Goal: Transaction & Acquisition: Purchase product/service

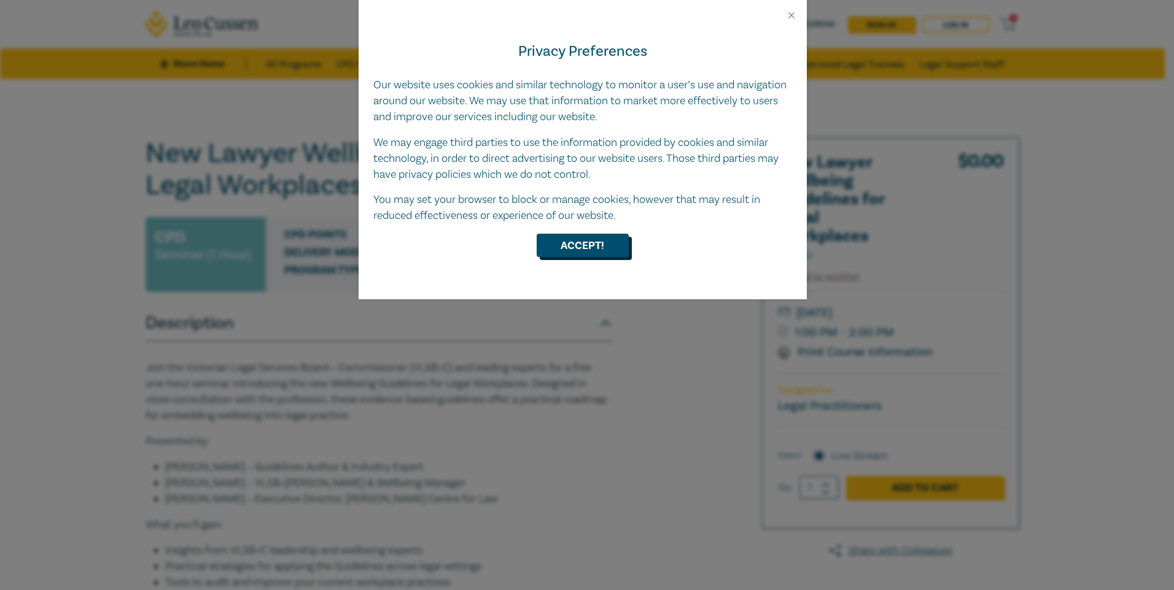
click at [571, 246] on button "Accept!" at bounding box center [582, 245] width 92 height 23
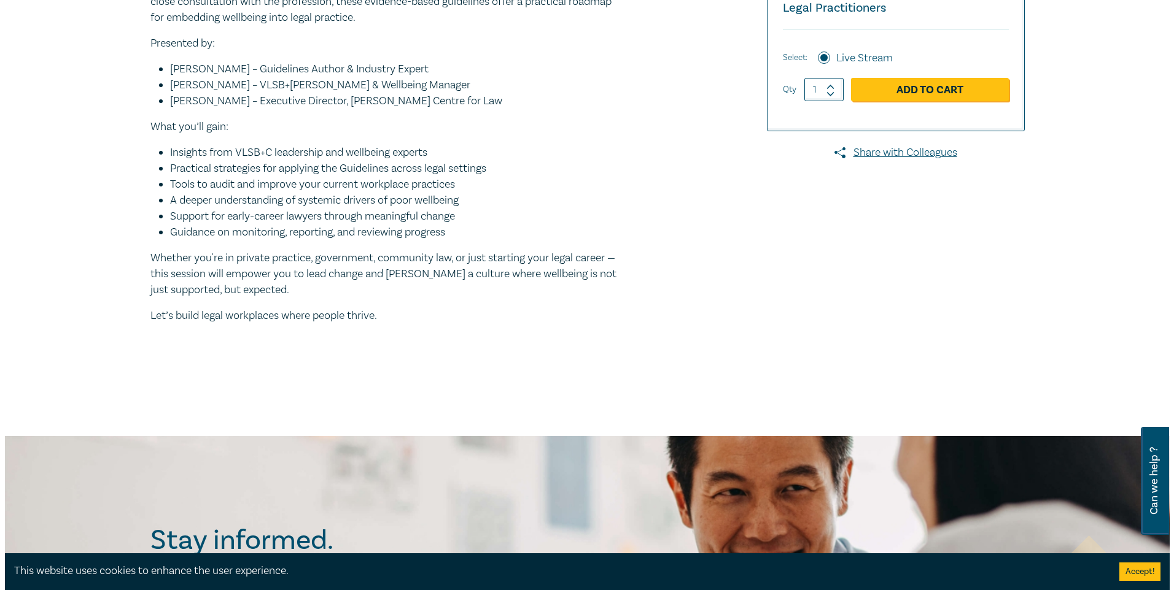
scroll to position [307, 0]
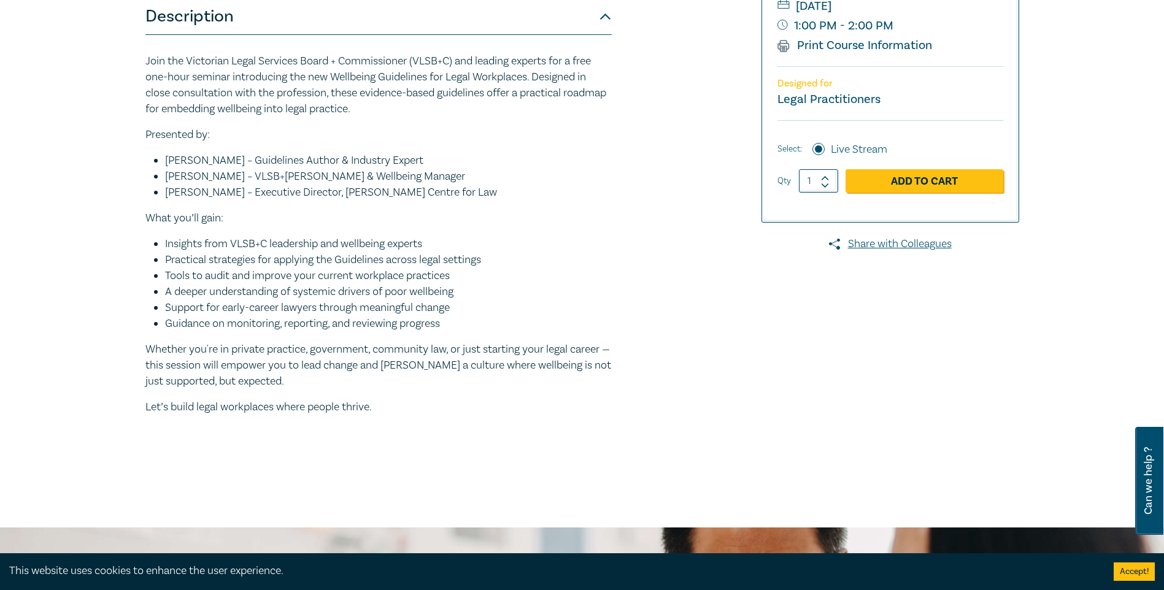
click at [823, 177] on icon at bounding box center [825, 179] width 9 height 6
drag, startPoint x: 825, startPoint y: 188, endPoint x: 826, endPoint y: 196, distance: 8.6
click at [825, 188] on icon at bounding box center [825, 186] width 9 height 6
type input "1"
click at [901, 185] on link "Add to Cart" at bounding box center [925, 180] width 158 height 23
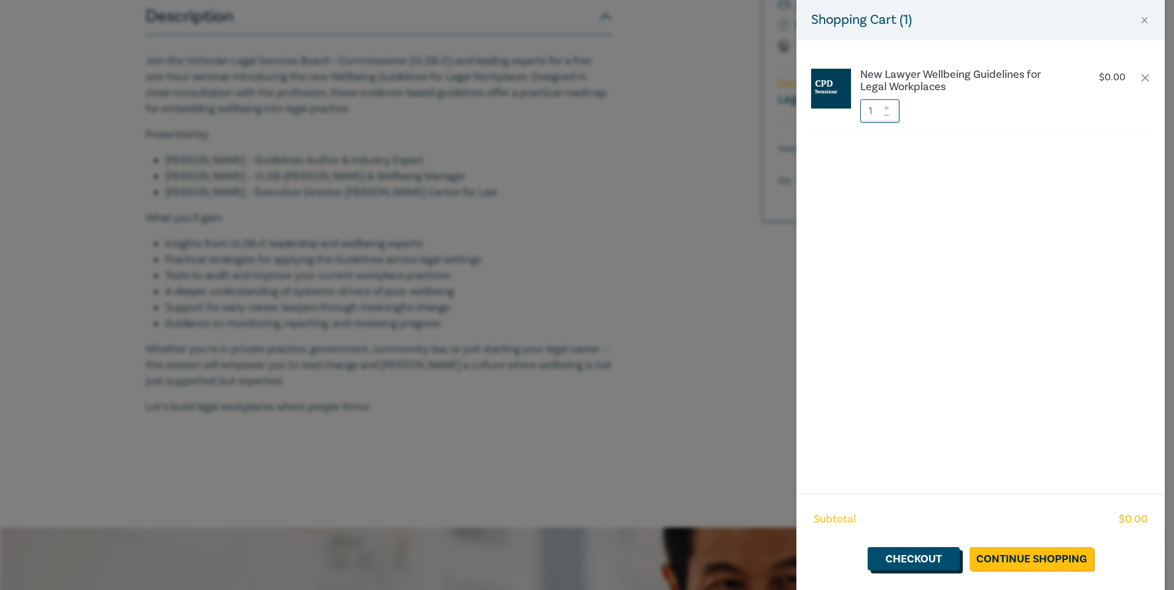
click at [913, 557] on link "Checkout" at bounding box center [913, 559] width 92 height 23
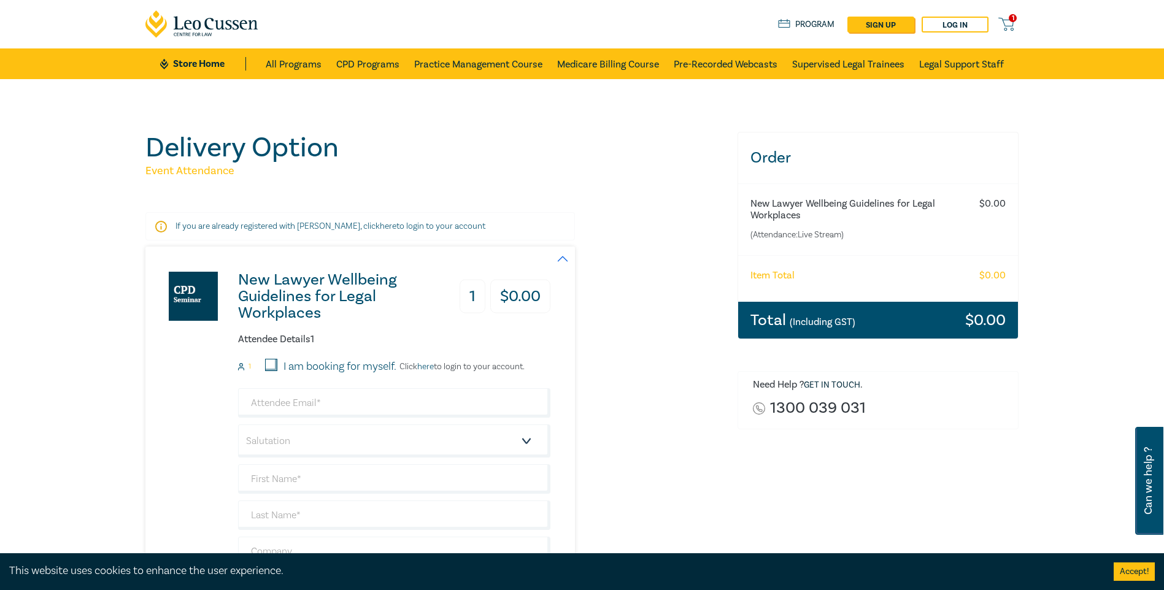
click at [271, 363] on input "I am booking for myself." at bounding box center [271, 365] width 12 height 12
checkbox input "true"
click at [271, 400] on input "email" at bounding box center [394, 403] width 312 height 29
type input "[PERSON_NAME][EMAIL_ADDRESS][DOMAIN_NAME][PERSON_NAME]"
type input "[PERSON_NAME]"
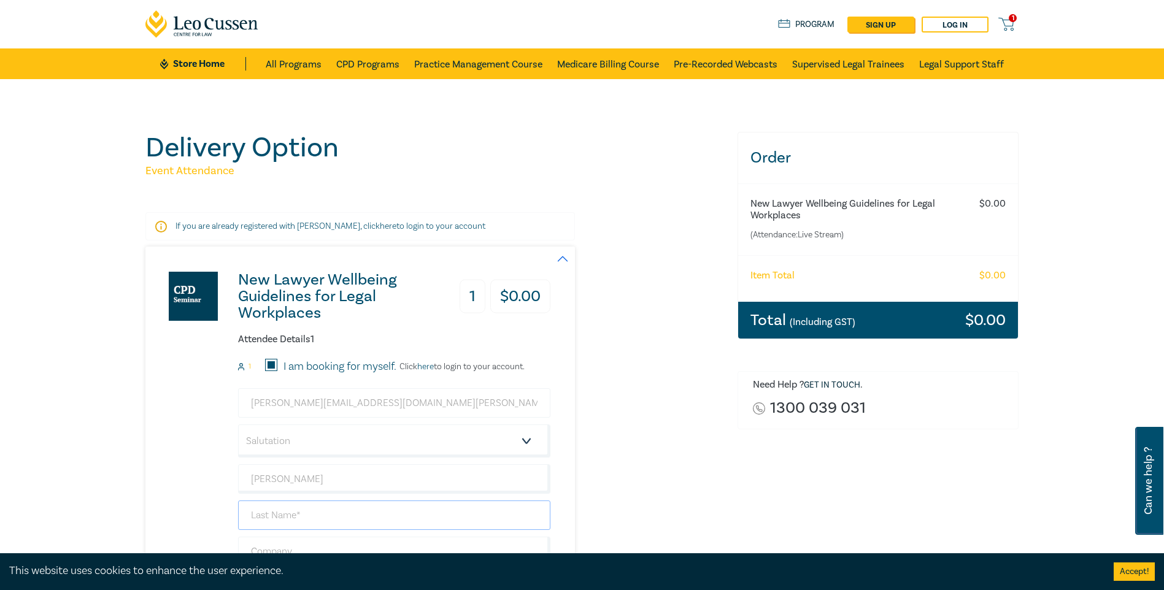
type input "[PERSON_NAME]"
type input "Bayside Family Law Solutions"
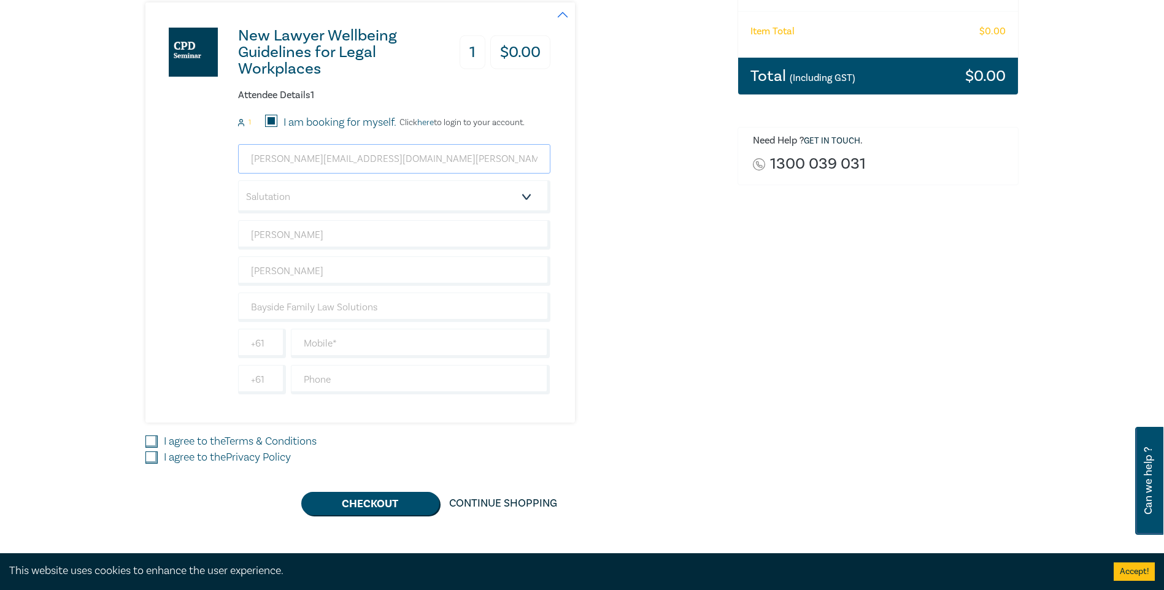
scroll to position [246, 0]
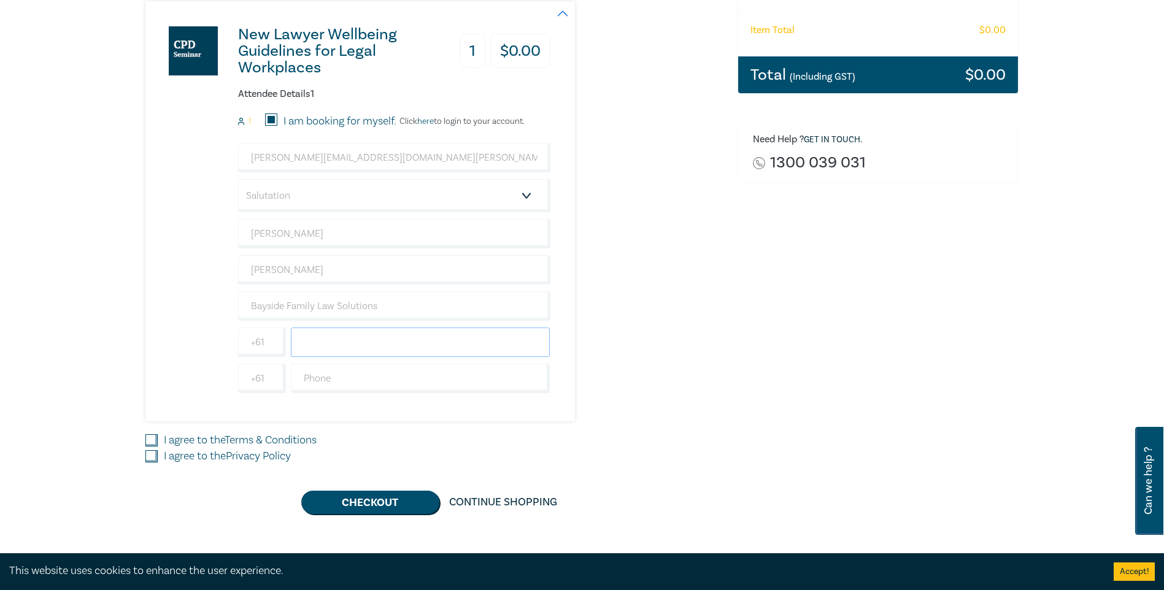
click at [325, 345] on input "text" at bounding box center [421, 342] width 260 height 29
type input "0401136997"
click at [155, 438] on input "I agree to the Terms & Conditions" at bounding box center [151, 441] width 12 height 12
checkbox input "true"
click at [153, 455] on input "I agree to the Privacy Policy" at bounding box center [151, 457] width 12 height 12
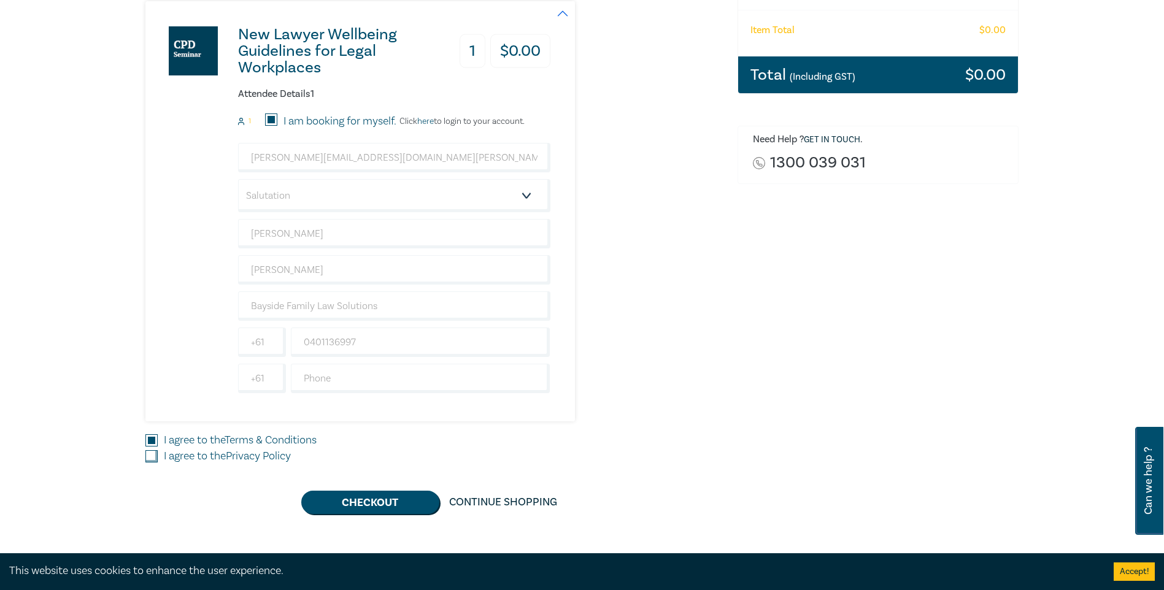
checkbox input "true"
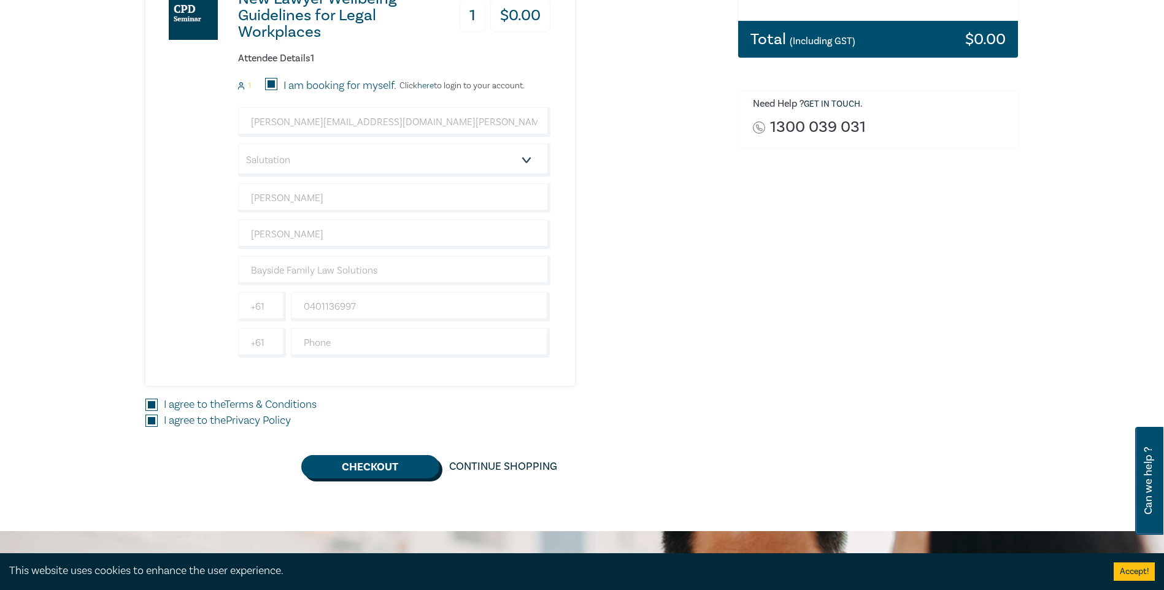
scroll to position [368, 0]
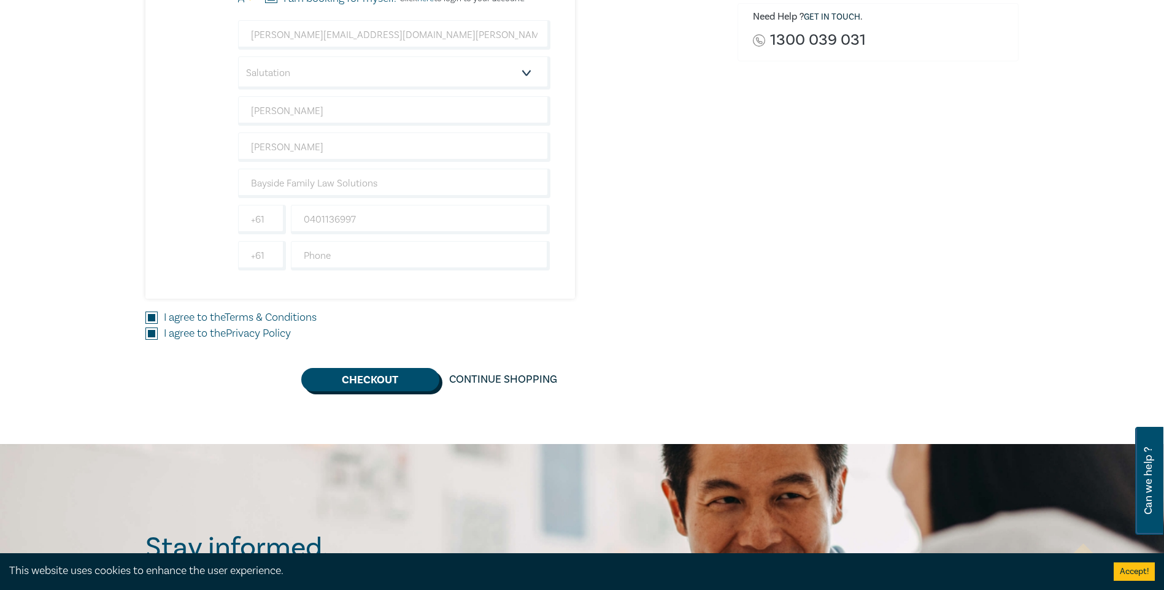
click at [380, 382] on button "Checkout" at bounding box center [370, 379] width 138 height 23
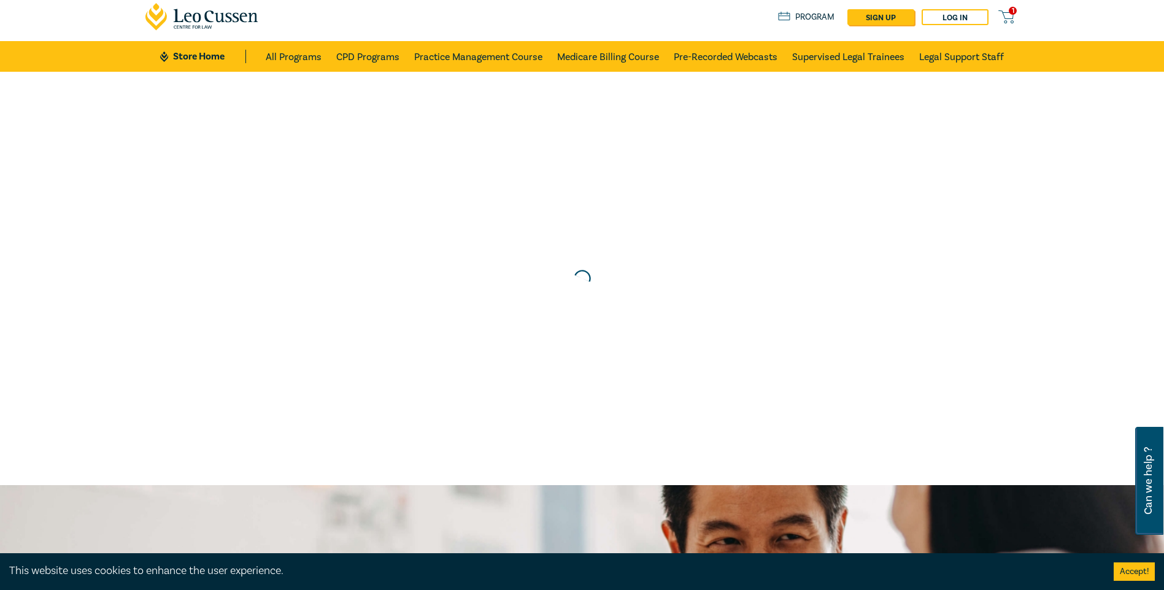
scroll to position [0, 0]
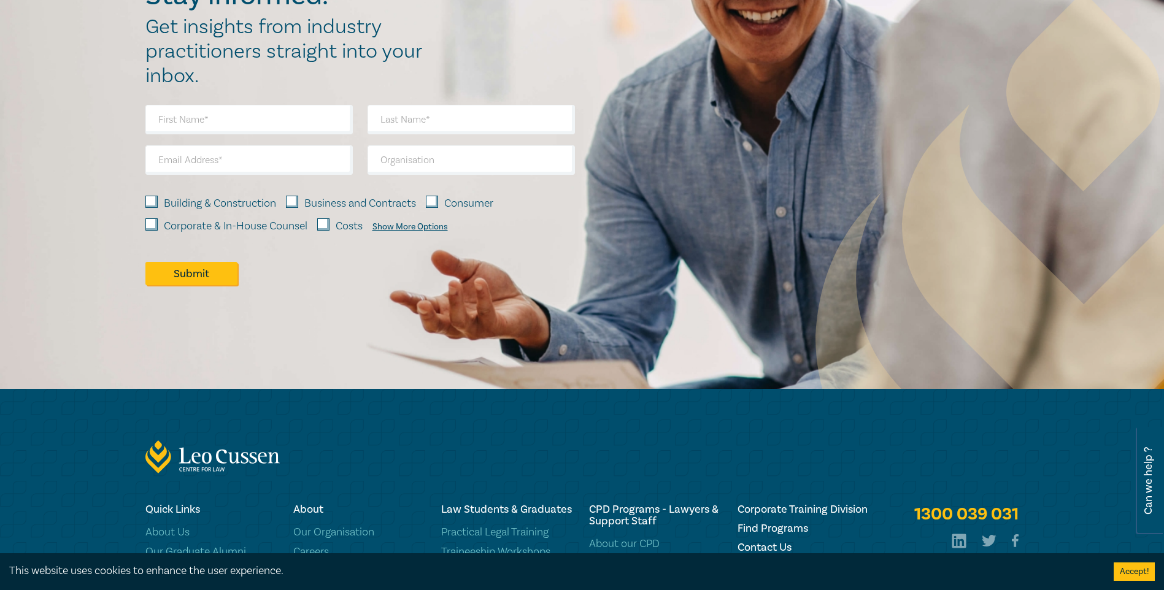
scroll to position [1166, 0]
